Goal: Navigation & Orientation: Find specific page/section

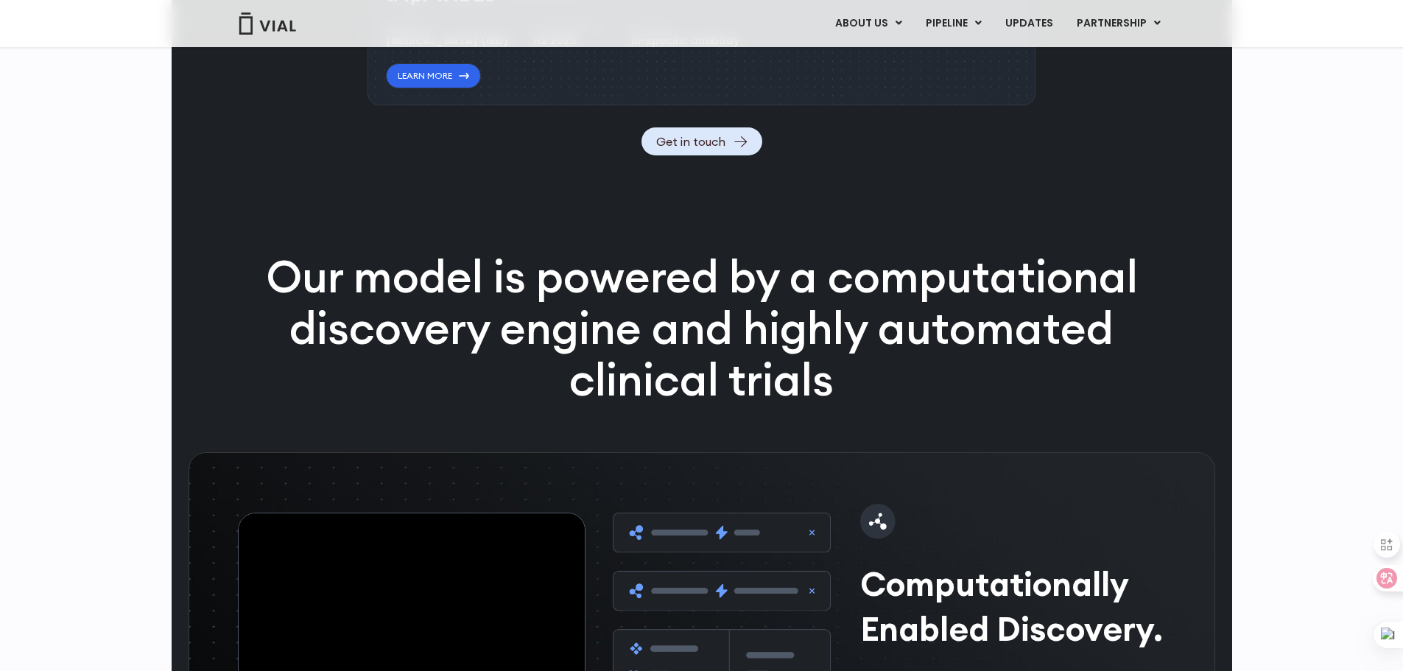
scroll to position [1841, 0]
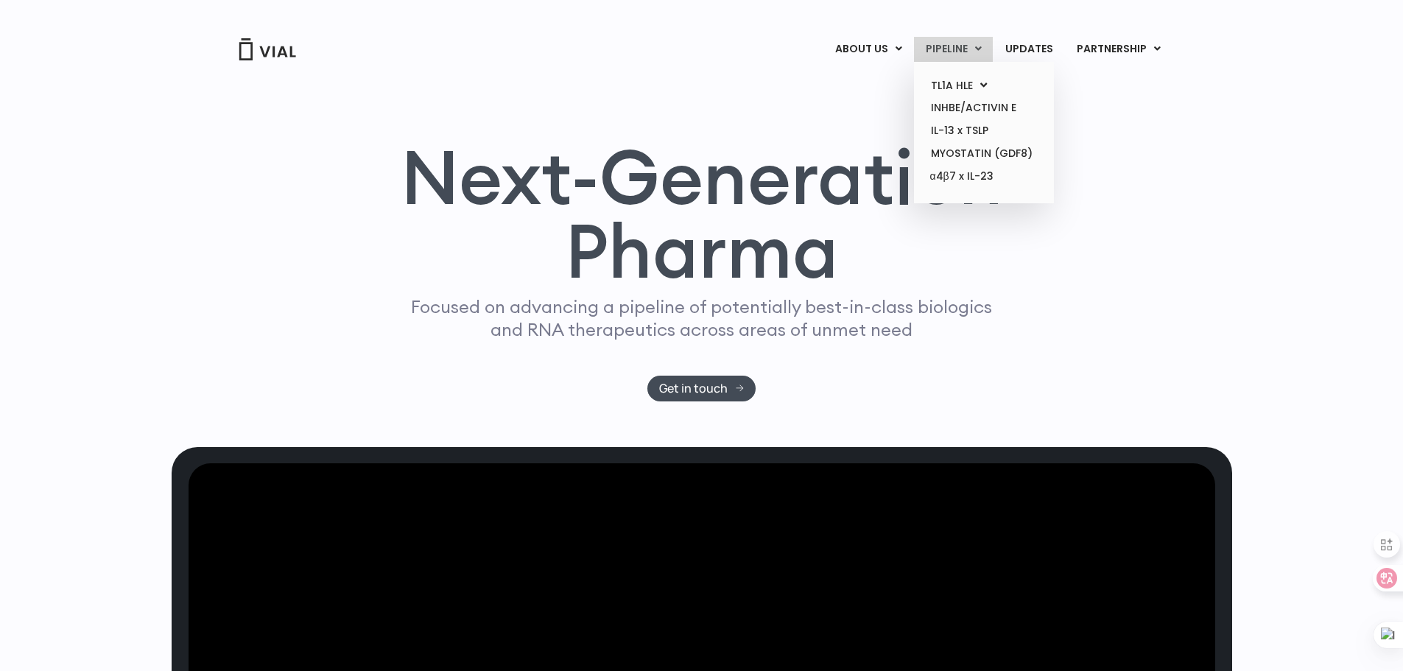
click at [952, 50] on link "PIPELINE" at bounding box center [953, 49] width 79 height 25
